Goal: Understand process/instructions: Learn how to perform a task or action

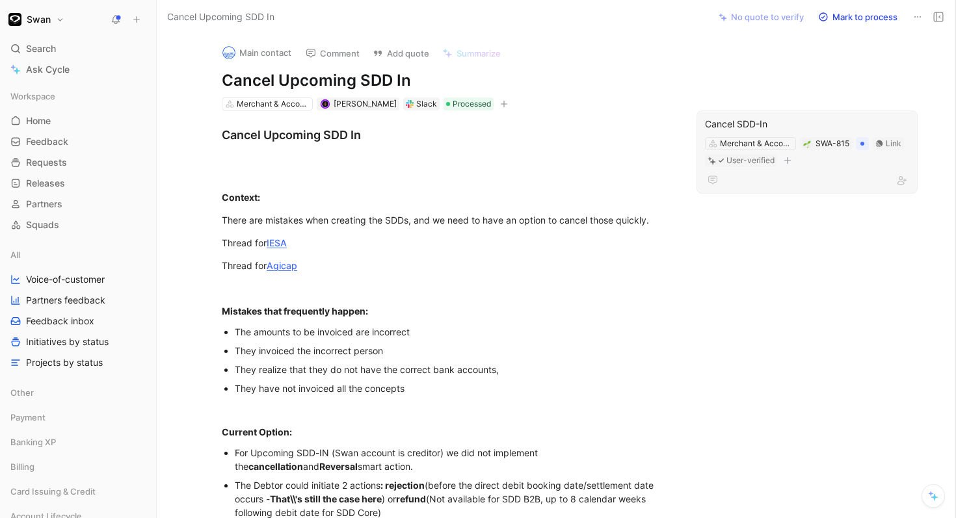
click at [763, 121] on div "Cancel SDD-In" at bounding box center [807, 124] width 204 height 16
